Goal: Browse casually: Explore the website without a specific task or goal

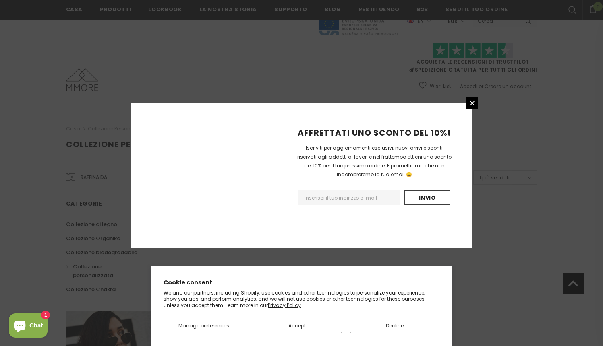
scroll to position [479, 0]
